Goal: Task Accomplishment & Management: Use online tool/utility

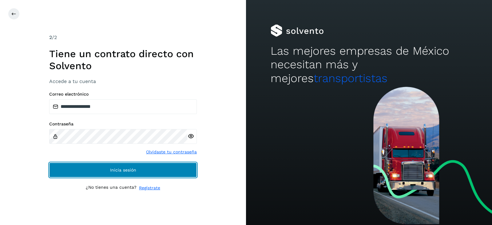
click at [108, 169] on button "Inicia sesión" at bounding box center [122, 170] width 147 height 15
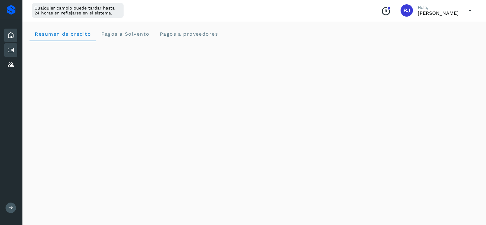
click at [9, 48] on icon at bounding box center [10, 49] width 7 height 7
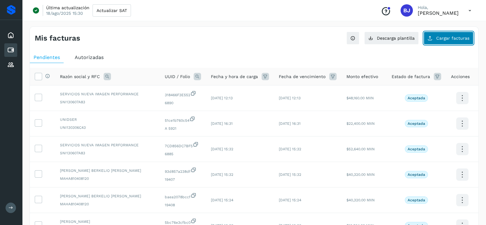
click at [441, 43] on button "Cargar facturas" at bounding box center [448, 38] width 50 height 13
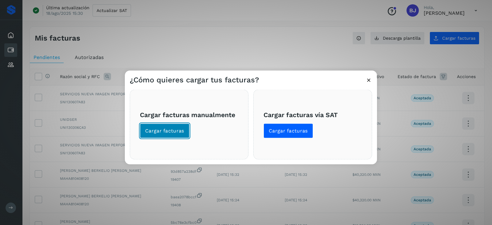
click at [185, 134] on button "Cargar facturas" at bounding box center [164, 131] width 49 height 15
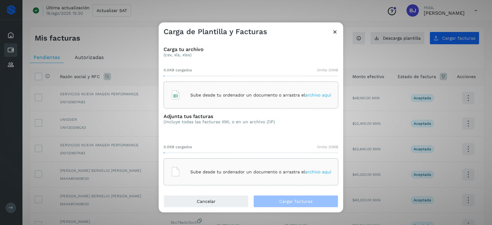
click at [335, 31] on icon at bounding box center [335, 32] width 6 height 6
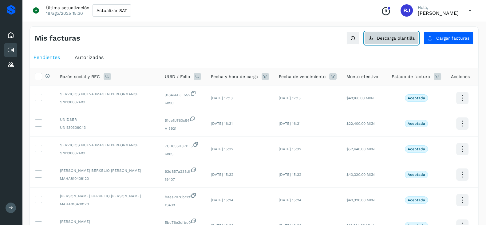
click at [406, 36] on span "Descarga plantilla" at bounding box center [396, 38] width 38 height 4
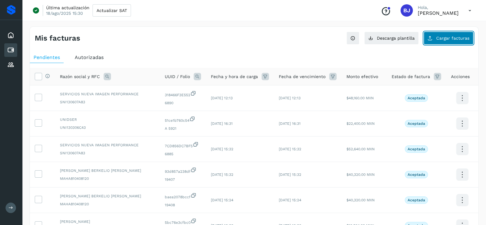
click at [466, 36] on span "Cargar facturas" at bounding box center [452, 38] width 33 height 4
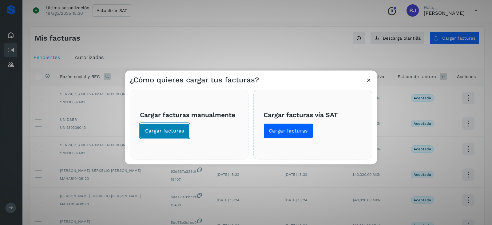
click at [175, 127] on button "Cargar facturas" at bounding box center [164, 131] width 49 height 15
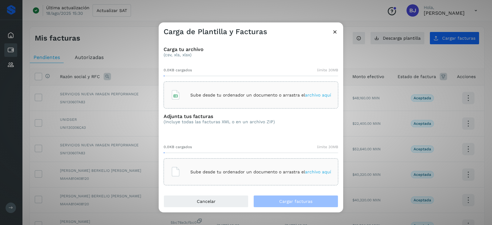
click at [222, 88] on div "Sube desde tu ordenador un documento o arrastra el archivo aquí" at bounding box center [251, 95] width 160 height 17
click at [192, 163] on div "Sube desde tu ordenador un documento o arrastra el archivo aquí" at bounding box center [250, 171] width 175 height 27
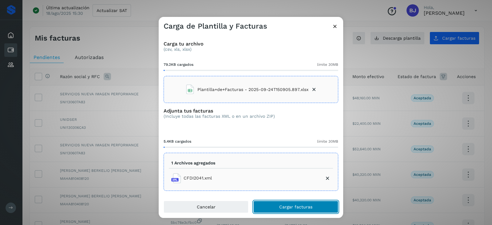
click at [278, 203] on button "Cargar facturas" at bounding box center [295, 207] width 85 height 12
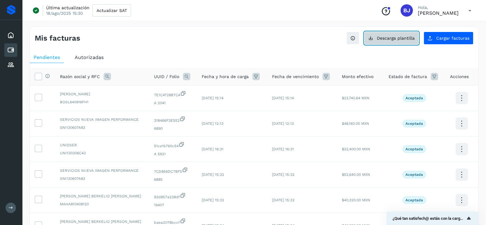
click at [393, 36] on span "Descarga plantilla" at bounding box center [396, 38] width 38 height 4
click at [377, 37] on button "Descarga plantilla" at bounding box center [391, 38] width 54 height 13
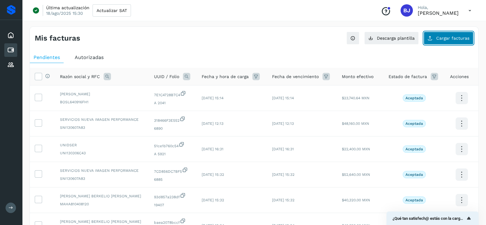
click at [444, 40] on span "Cargar facturas" at bounding box center [452, 38] width 33 height 4
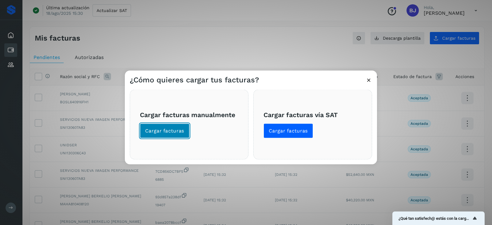
click at [156, 131] on span "Cargar facturas" at bounding box center [164, 131] width 39 height 7
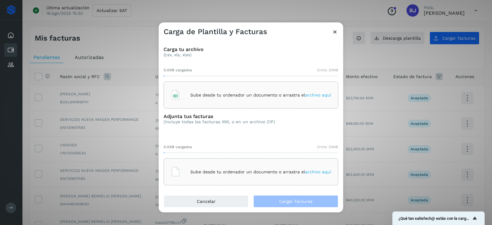
click at [325, 97] on div "Sube desde tu ordenador un documento o arrastra el archivo aquí" at bounding box center [251, 95] width 160 height 17
click at [234, 170] on p "Sube desde tu ordenador un documento o arrastra el archivo aquí" at bounding box center [260, 171] width 141 height 5
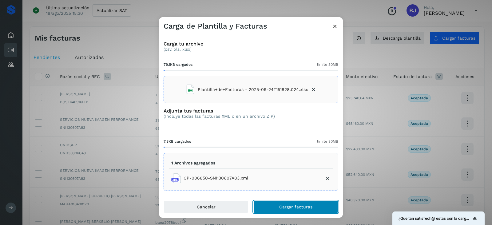
click at [316, 206] on button "Cargar facturas" at bounding box center [295, 207] width 85 height 12
